Goal: Obtain resource: Download file/media

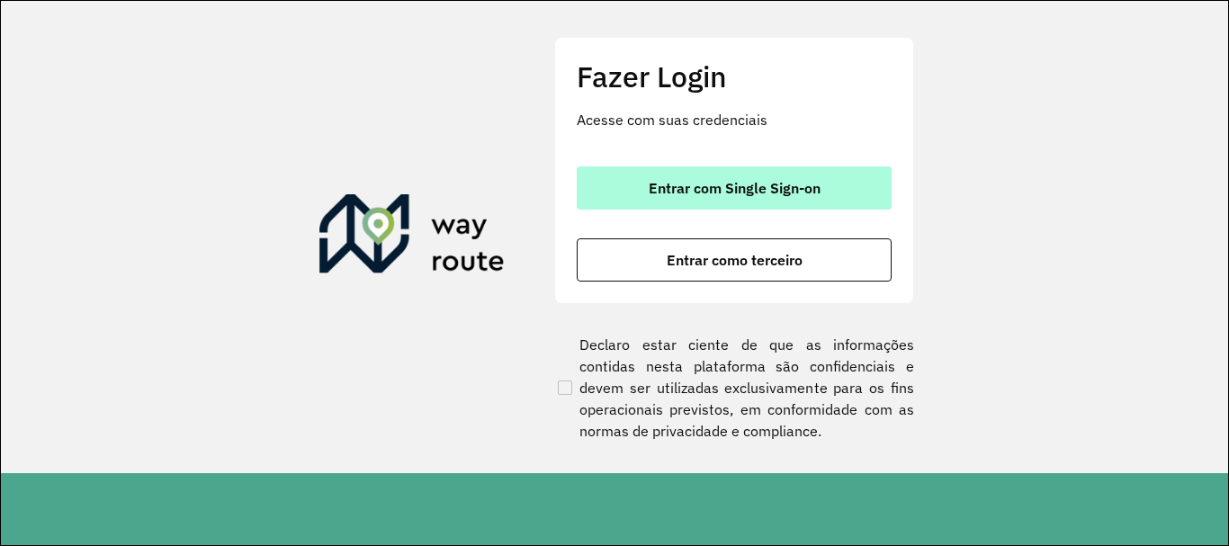
click at [791, 201] on button "Entrar com Single Sign-on" at bounding box center [734, 187] width 315 height 43
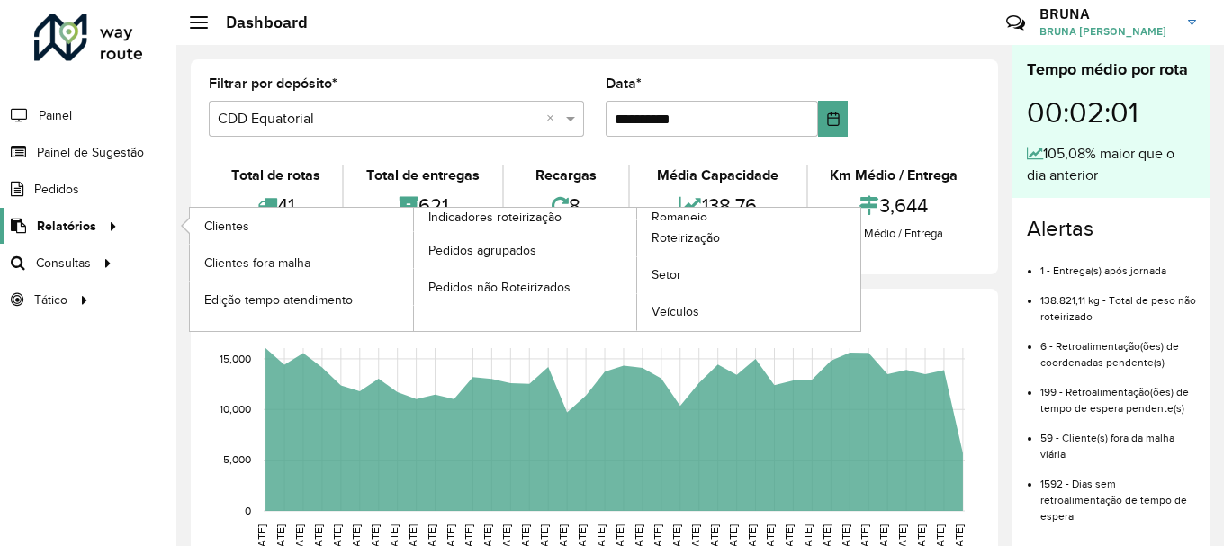
click at [92, 224] on span "Relatórios" at bounding box center [66, 226] width 59 height 19
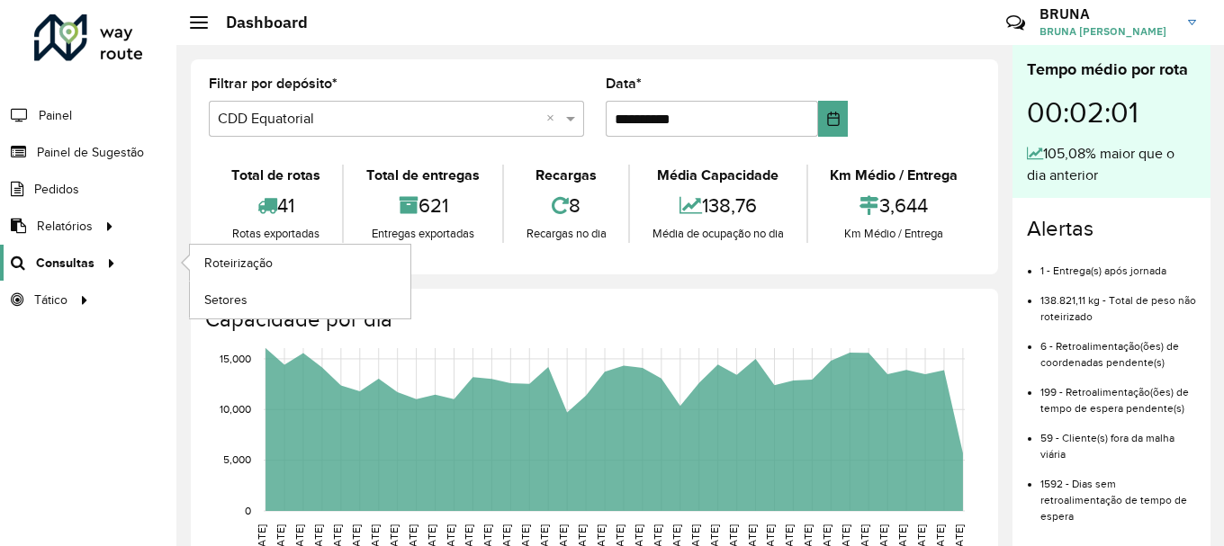
click at [86, 263] on span "Consultas" at bounding box center [65, 263] width 58 height 19
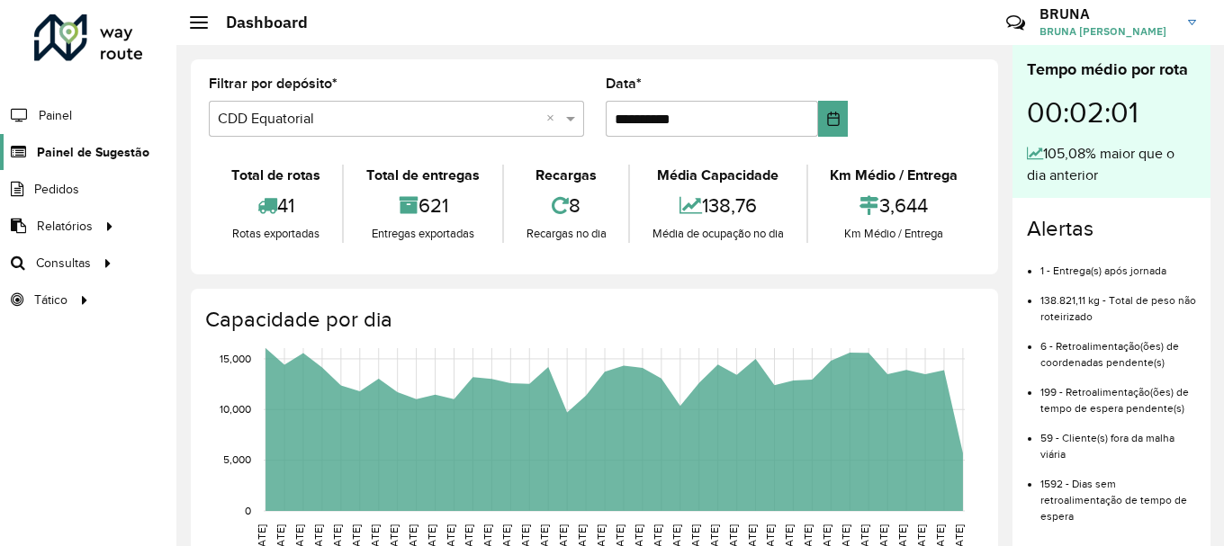
click at [88, 148] on span "Painel de Sugestão" at bounding box center [93, 152] width 112 height 19
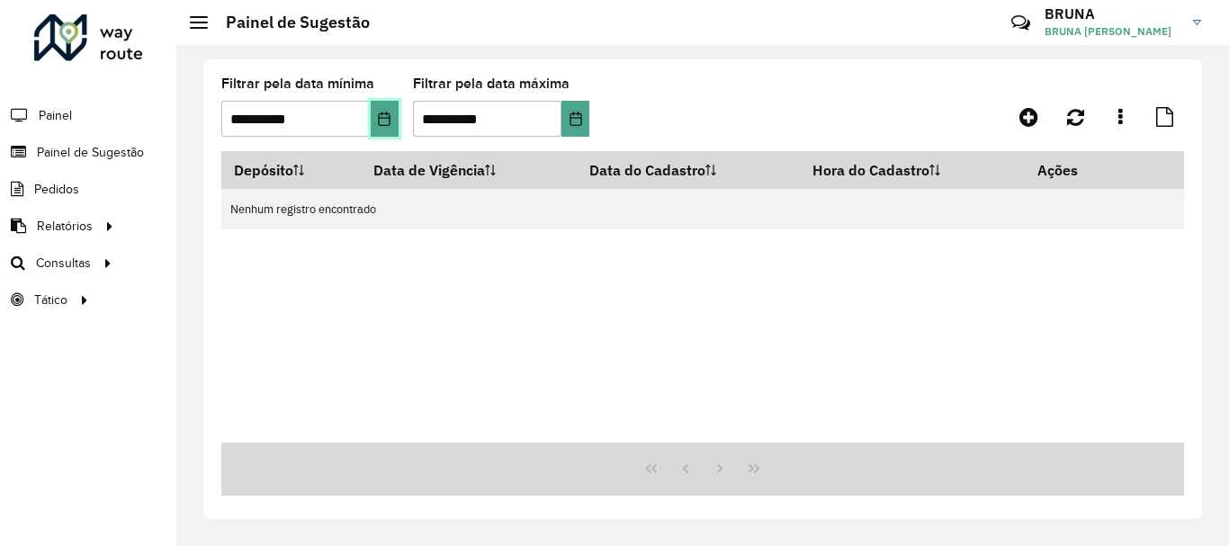
click at [385, 115] on icon "Choose Date" at bounding box center [384, 119] width 14 height 14
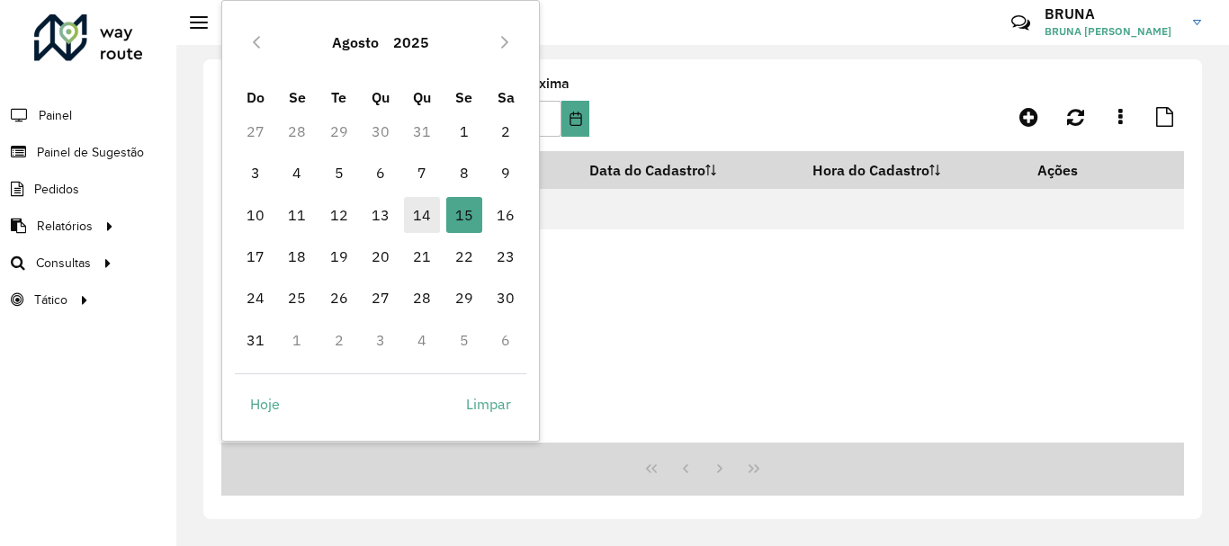
click at [423, 215] on span "14" at bounding box center [422, 215] width 36 height 36
type input "**********"
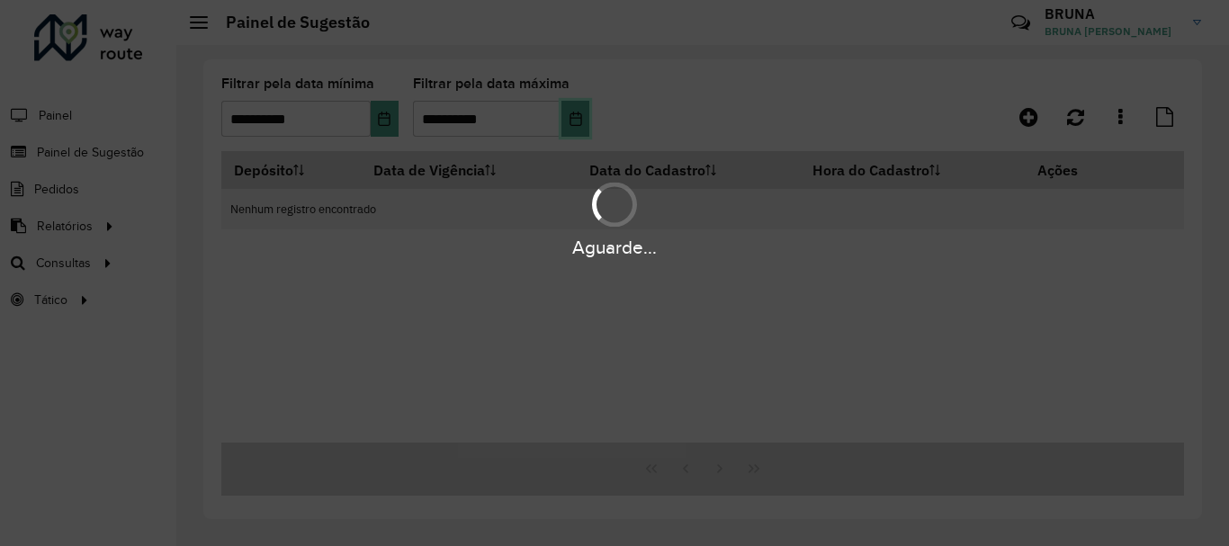
click at [580, 119] on hb-app "**********" at bounding box center [614, 273] width 1229 height 546
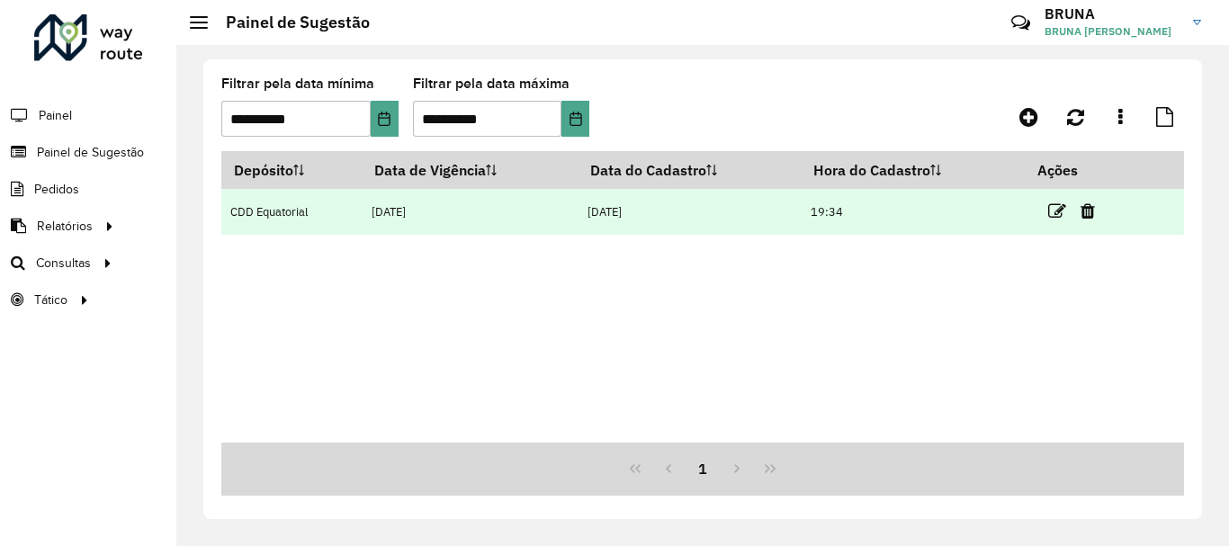
click at [459, 207] on td "[DATE]" at bounding box center [470, 212] width 216 height 46
click at [859, 211] on td "19:34" at bounding box center [913, 212] width 224 height 46
click at [1066, 210] on icon at bounding box center [1057, 211] width 18 height 18
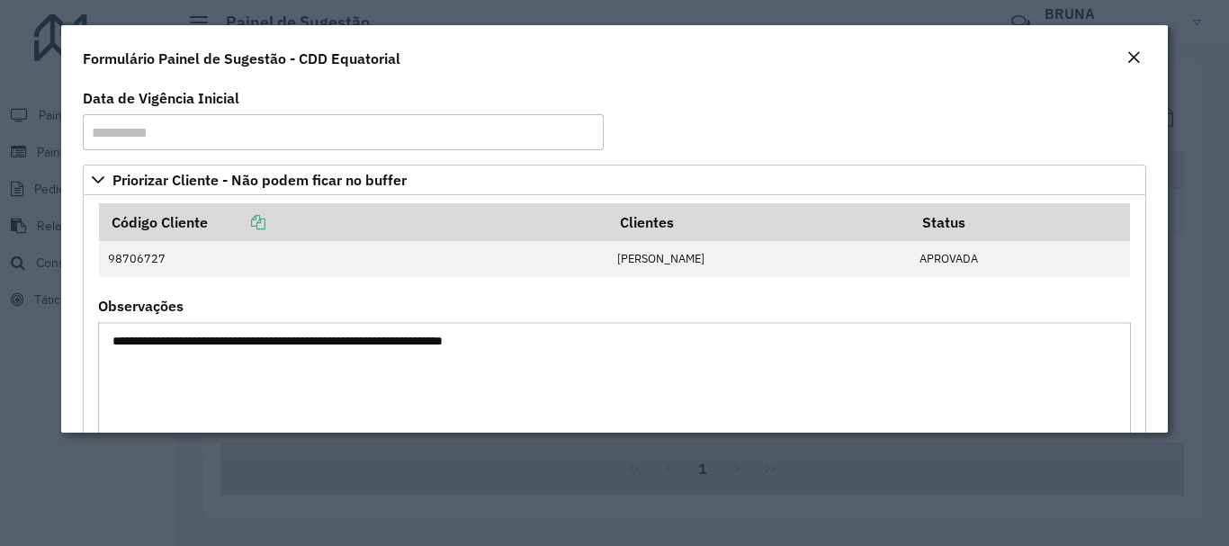
click at [166, 475] on modal-container "**********" at bounding box center [614, 273] width 1229 height 546
click at [1141, 49] on button "Close" at bounding box center [1133, 58] width 25 height 23
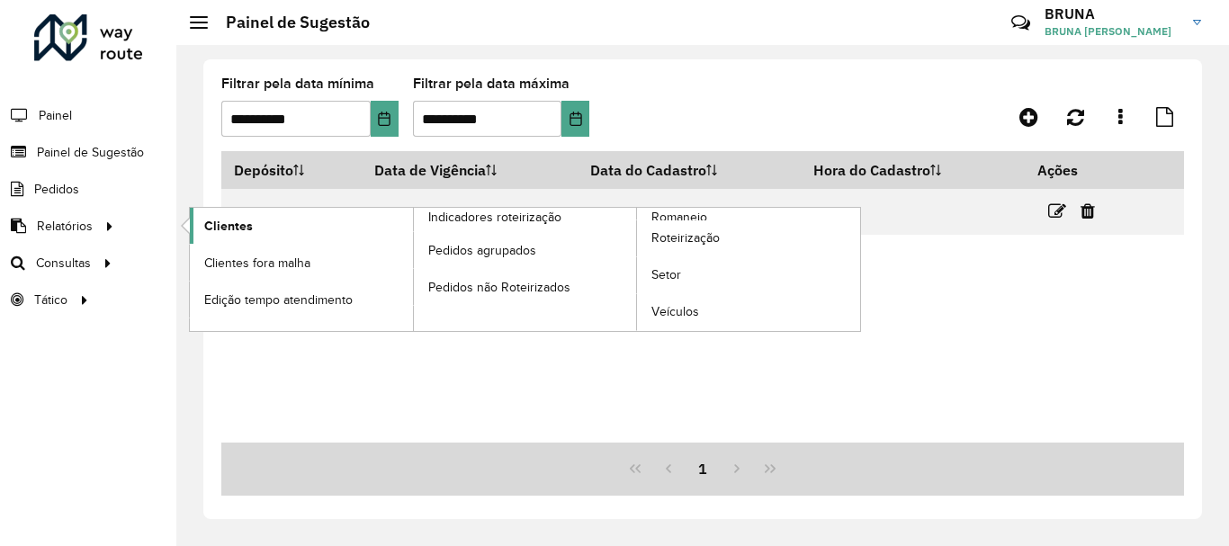
click at [326, 228] on link "Clientes" at bounding box center [301, 226] width 223 height 36
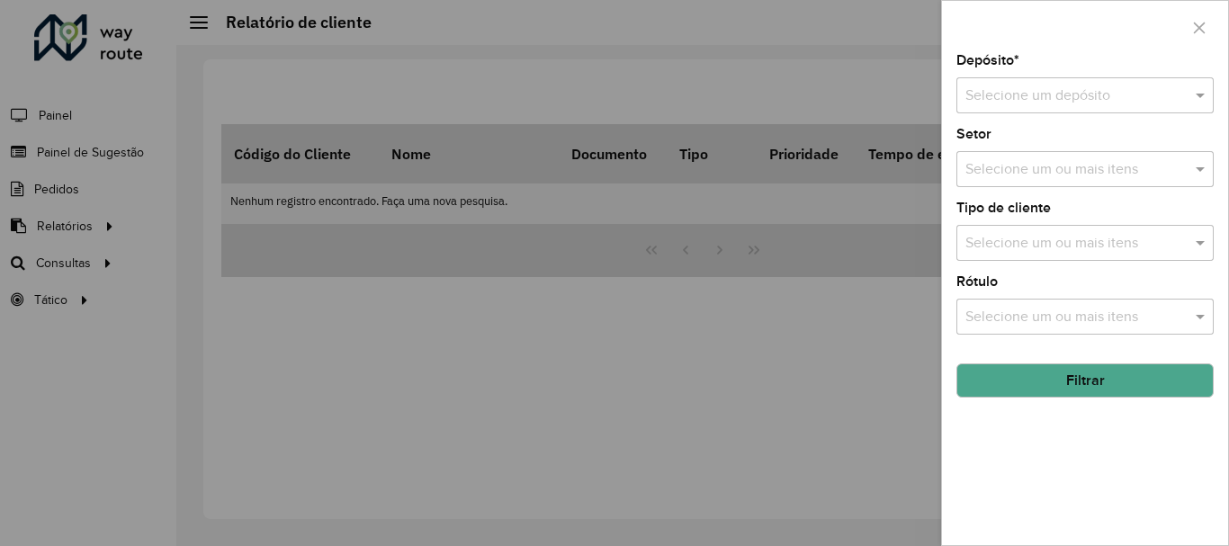
click at [1160, 113] on div "Depósito * Selecione um depósito Setor Selecione um ou mais itens Tipo de clien…" at bounding box center [1085, 299] width 286 height 491
click at [1160, 102] on input "text" at bounding box center [1067, 96] width 203 height 22
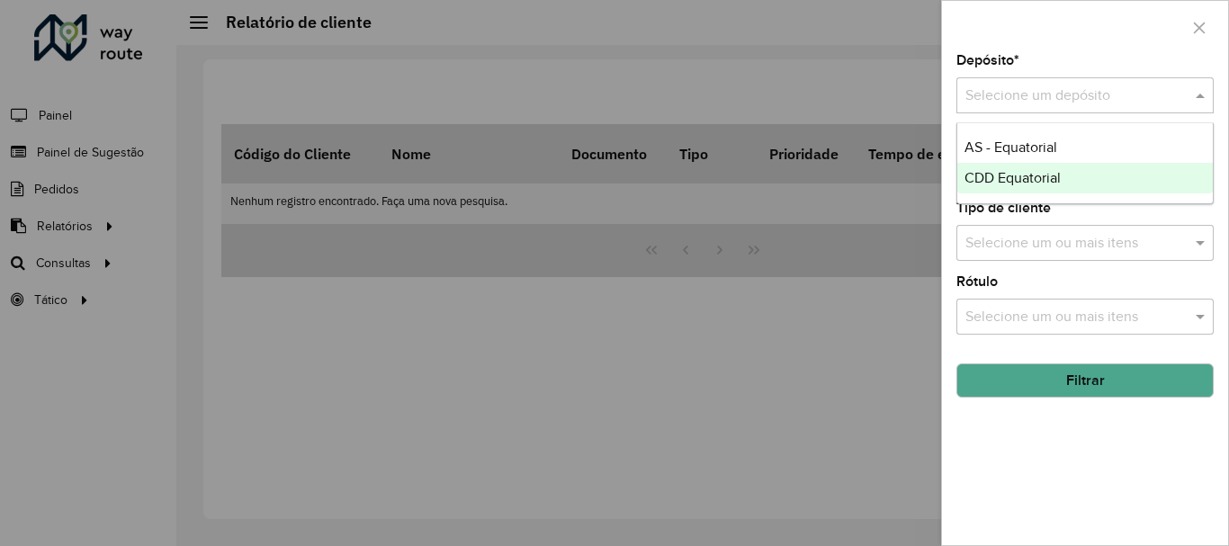
click at [1105, 183] on div "CDD Equatorial" at bounding box center [1085, 178] width 256 height 31
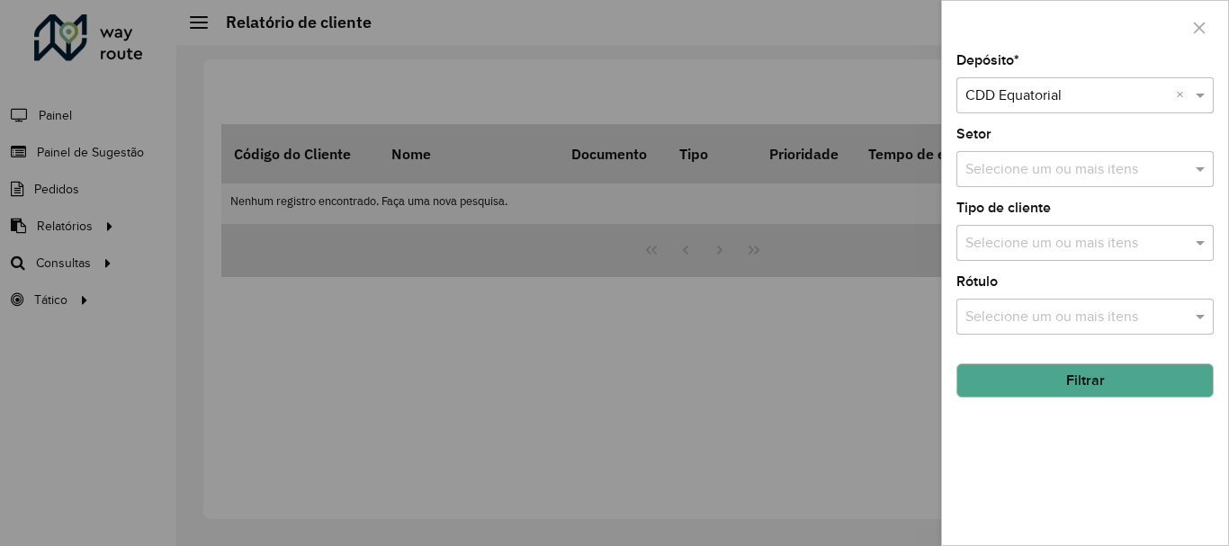
click at [1082, 371] on button "Filtrar" at bounding box center [1085, 381] width 257 height 34
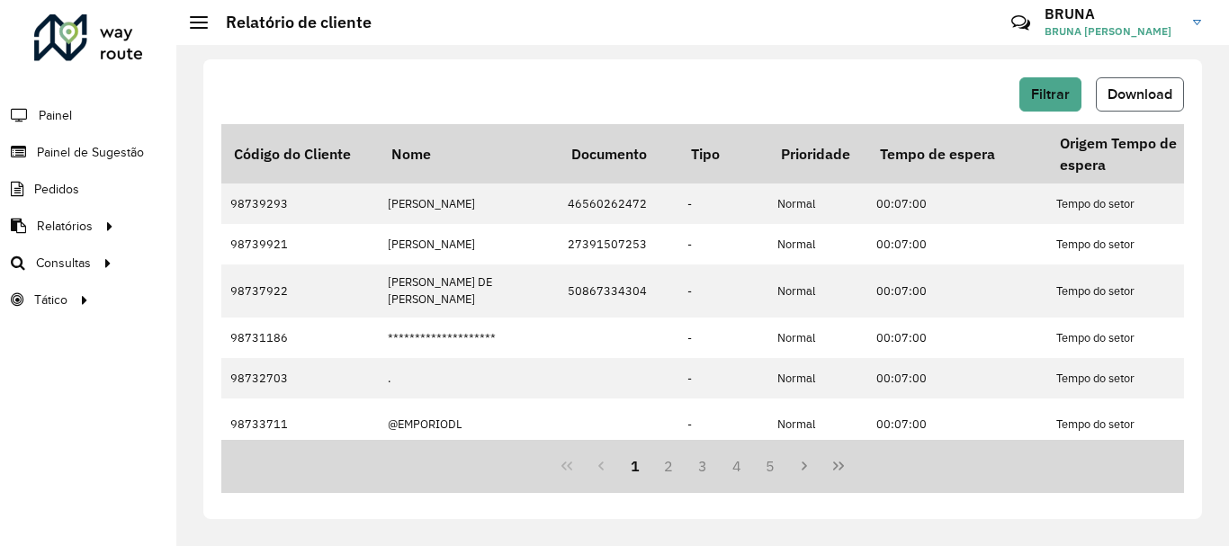
click at [1113, 84] on button "Download" at bounding box center [1140, 94] width 88 height 34
